Goal: Transaction & Acquisition: Purchase product/service

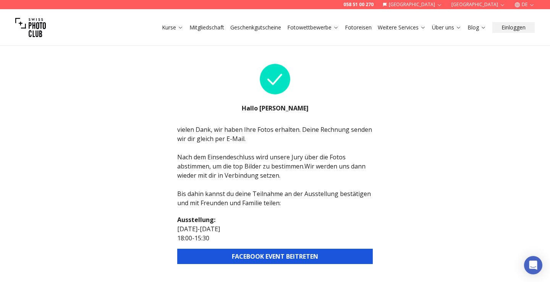
scroll to position [19, 0]
click at [491, 4] on button "[GEOGRAPHIC_DATA]" at bounding box center [478, 4] width 60 height 9
click at [477, 75] on div "058 51 00 270 Schweiz Köln DE Kurse Mitgliedschaft Geschenkgutscheine Fotowettb…" at bounding box center [275, 264] width 550 height 493
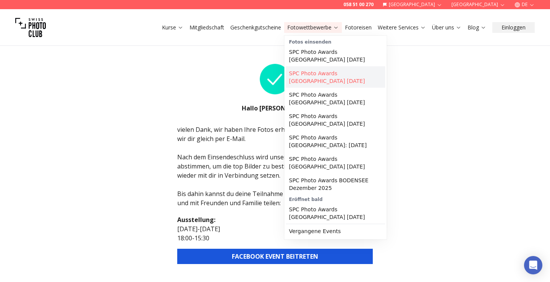
click at [334, 76] on link "SPC Photo Awards [GEOGRAPHIC_DATA] [DATE]" at bounding box center [335, 76] width 99 height 21
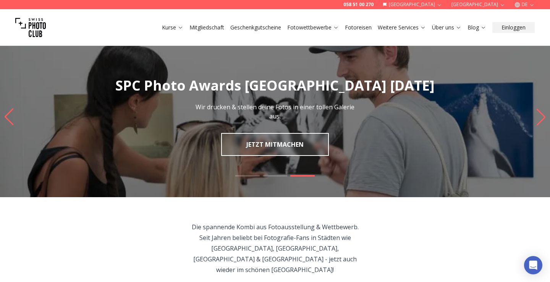
click at [358, 25] on link "Fotoreisen" at bounding box center [358, 28] width 27 height 8
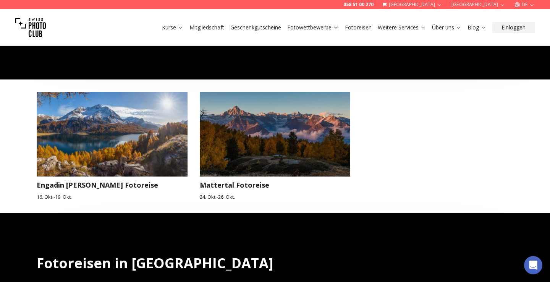
scroll to position [328, 0]
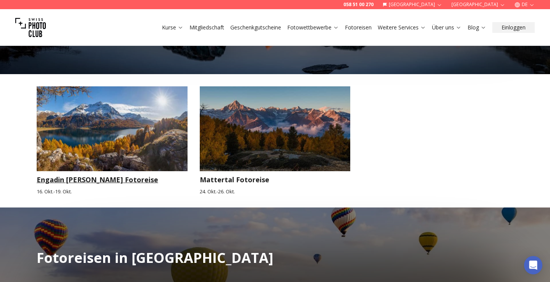
click at [128, 132] on img at bounding box center [112, 128] width 151 height 85
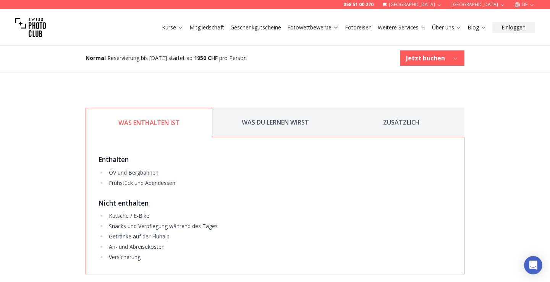
scroll to position [969, 0]
click at [301, 119] on button "WAS DU LERNEN WIRST" at bounding box center [275, 120] width 126 height 29
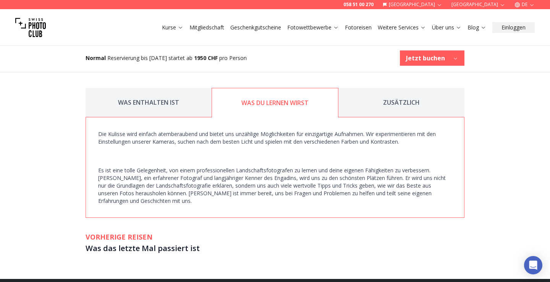
scroll to position [994, 0]
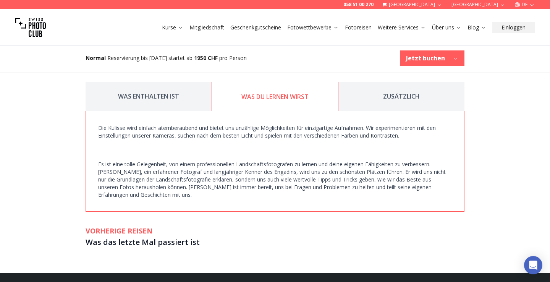
click at [402, 92] on button "ZUSÄTZLICH" at bounding box center [401, 96] width 126 height 29
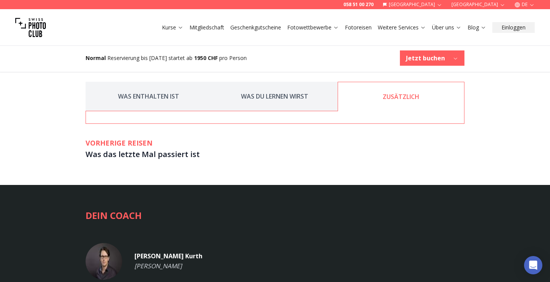
click at [140, 94] on button "WAS ENTHALTEN IST" at bounding box center [148, 96] width 126 height 29
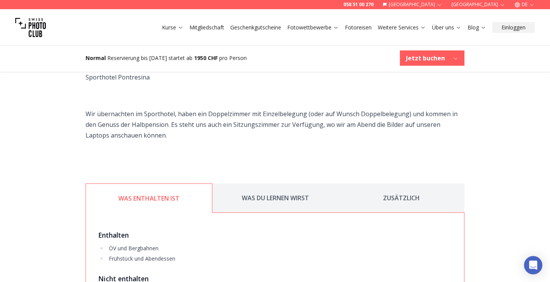
scroll to position [876, 0]
